Goal: Find specific page/section: Find specific page/section

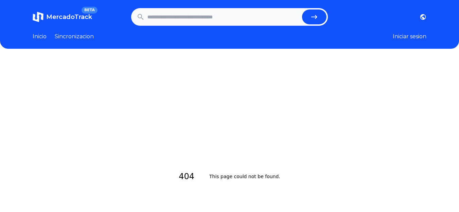
click at [231, 19] on input "text" at bounding box center [223, 17] width 152 height 15
click at [38, 36] on link "Inicio" at bounding box center [40, 37] width 14 height 8
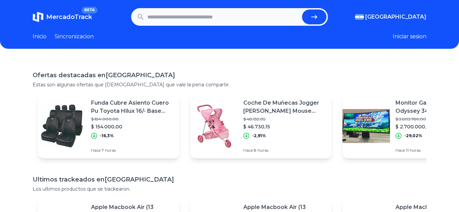
click at [27, 33] on header "MercadoTrack BETA [GEOGRAPHIC_DATA] [GEOGRAPHIC_DATA] [GEOGRAPHIC_DATA] [GEOGRA…" at bounding box center [229, 24] width 459 height 49
click at [42, 39] on link "Inicio" at bounding box center [40, 37] width 14 height 8
click at [78, 17] on span "MercadoTrack" at bounding box center [69, 16] width 46 height 7
click at [77, 40] on link "Sincronizacion" at bounding box center [74, 37] width 39 height 8
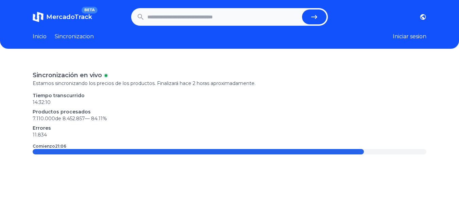
click at [52, 14] on span "MercadoTrack" at bounding box center [69, 16] width 46 height 7
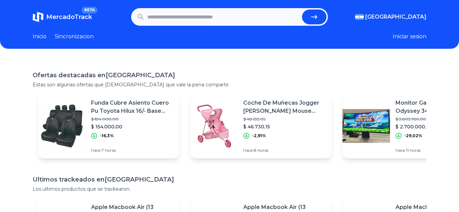
click at [70, 40] on link "Sincronizacion" at bounding box center [74, 37] width 39 height 8
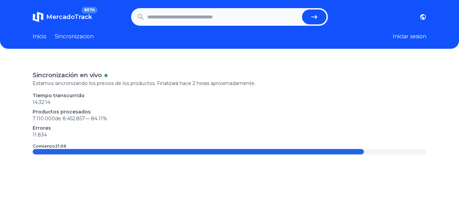
click at [268, 25] on header "MercadoTrack BETA [GEOGRAPHIC_DATA] [GEOGRAPHIC_DATA] [GEOGRAPHIC_DATA] [GEOGRA…" at bounding box center [229, 24] width 459 height 49
click at [265, 17] on input "text" at bounding box center [223, 17] width 152 height 15
click at [185, 18] on input "text" at bounding box center [223, 17] width 152 height 15
type input "*"
